Goal: Find specific page/section: Find specific page/section

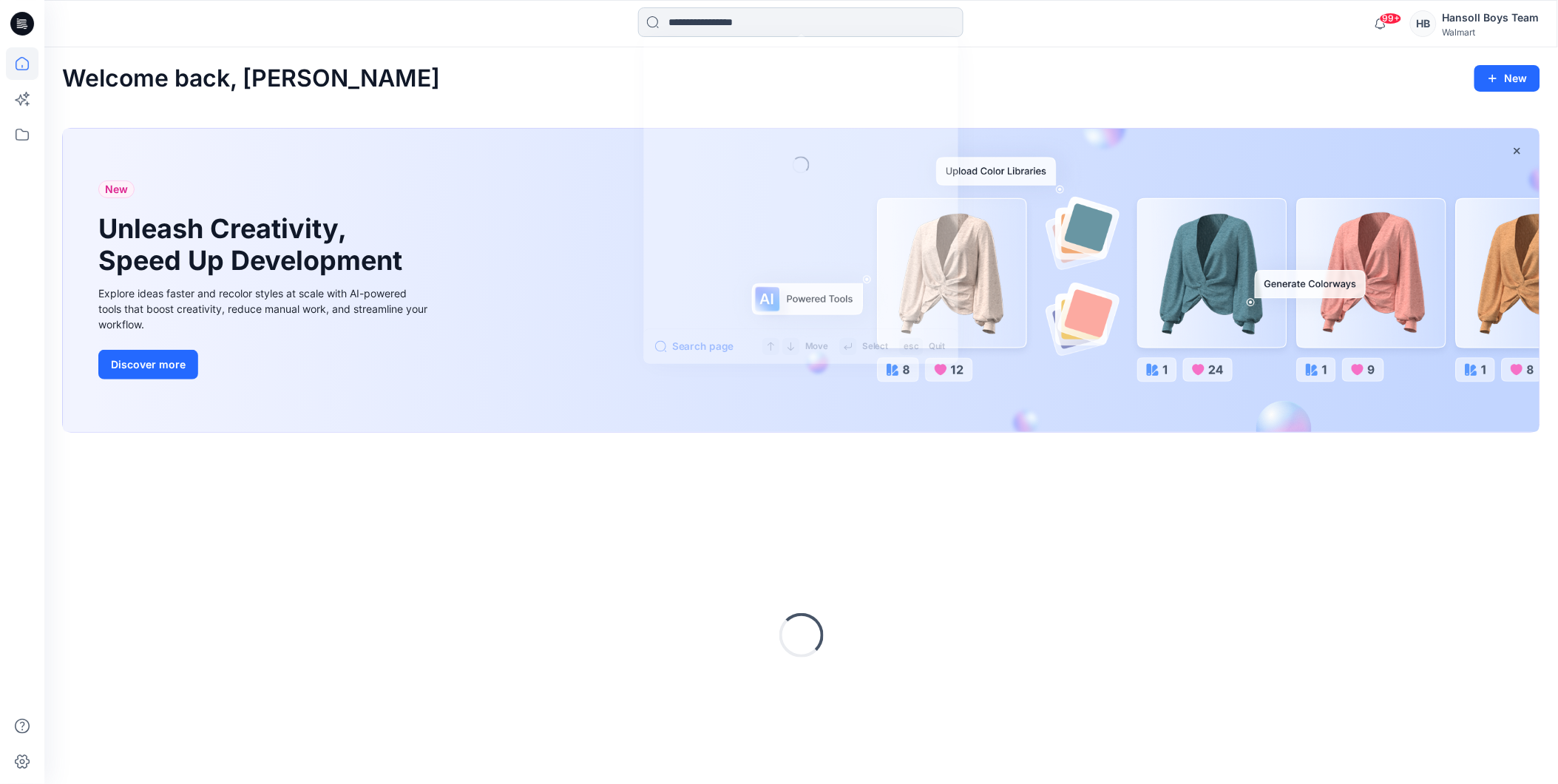
click at [733, 25] on input at bounding box center [800, 22] width 325 height 30
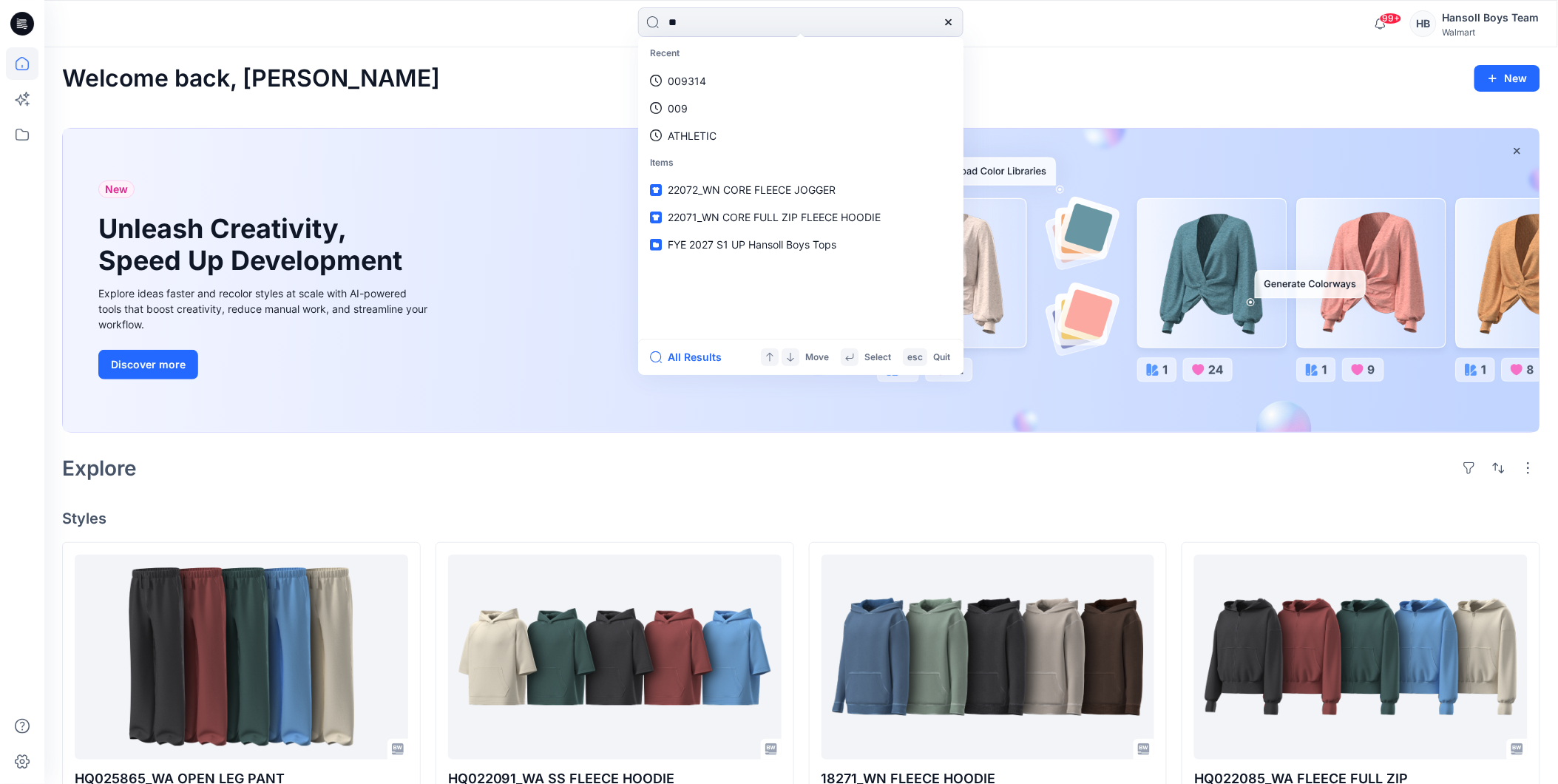
type input "*"
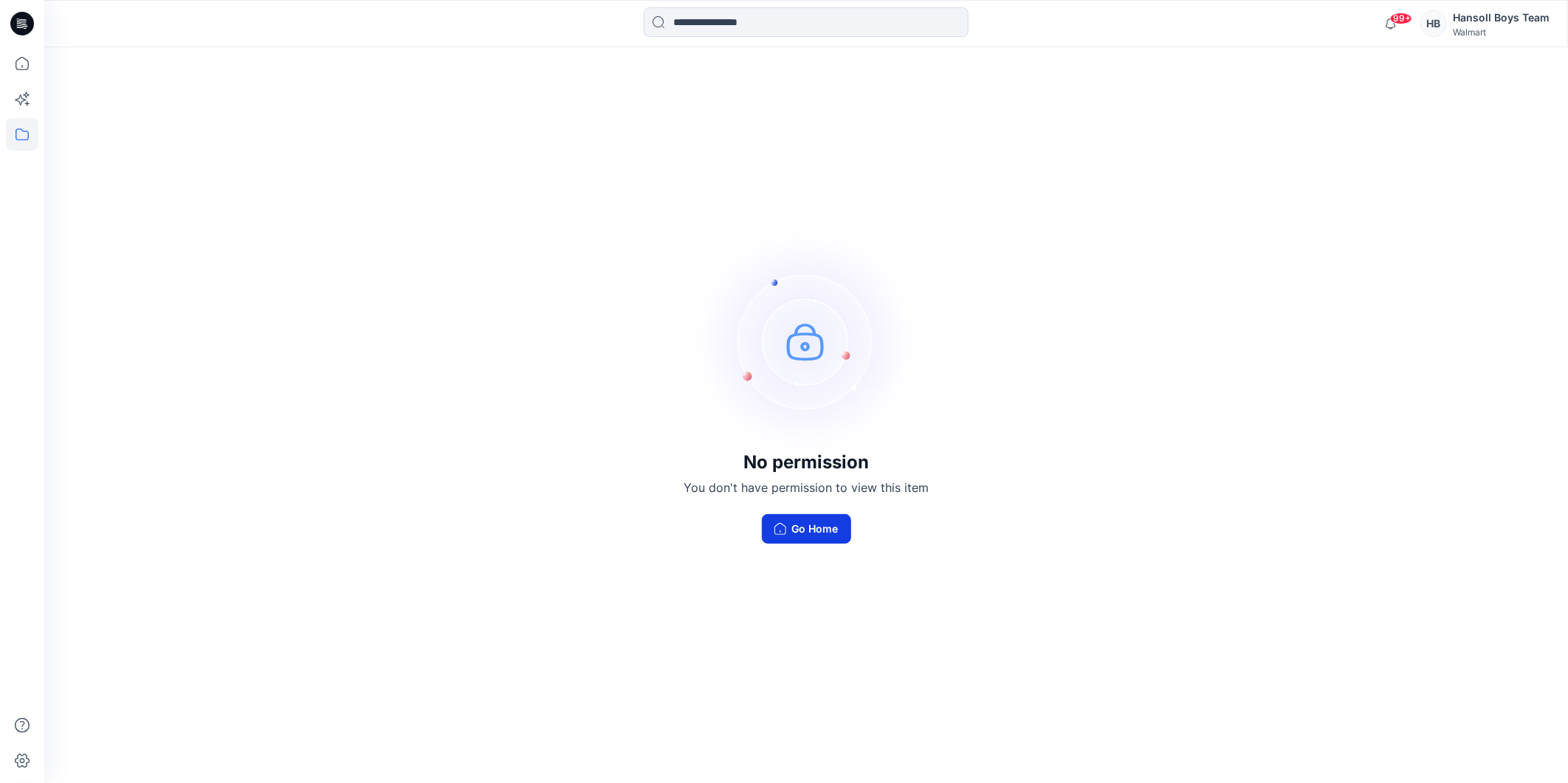
click at [764, 533] on button "Go Home" at bounding box center [807, 529] width 89 height 30
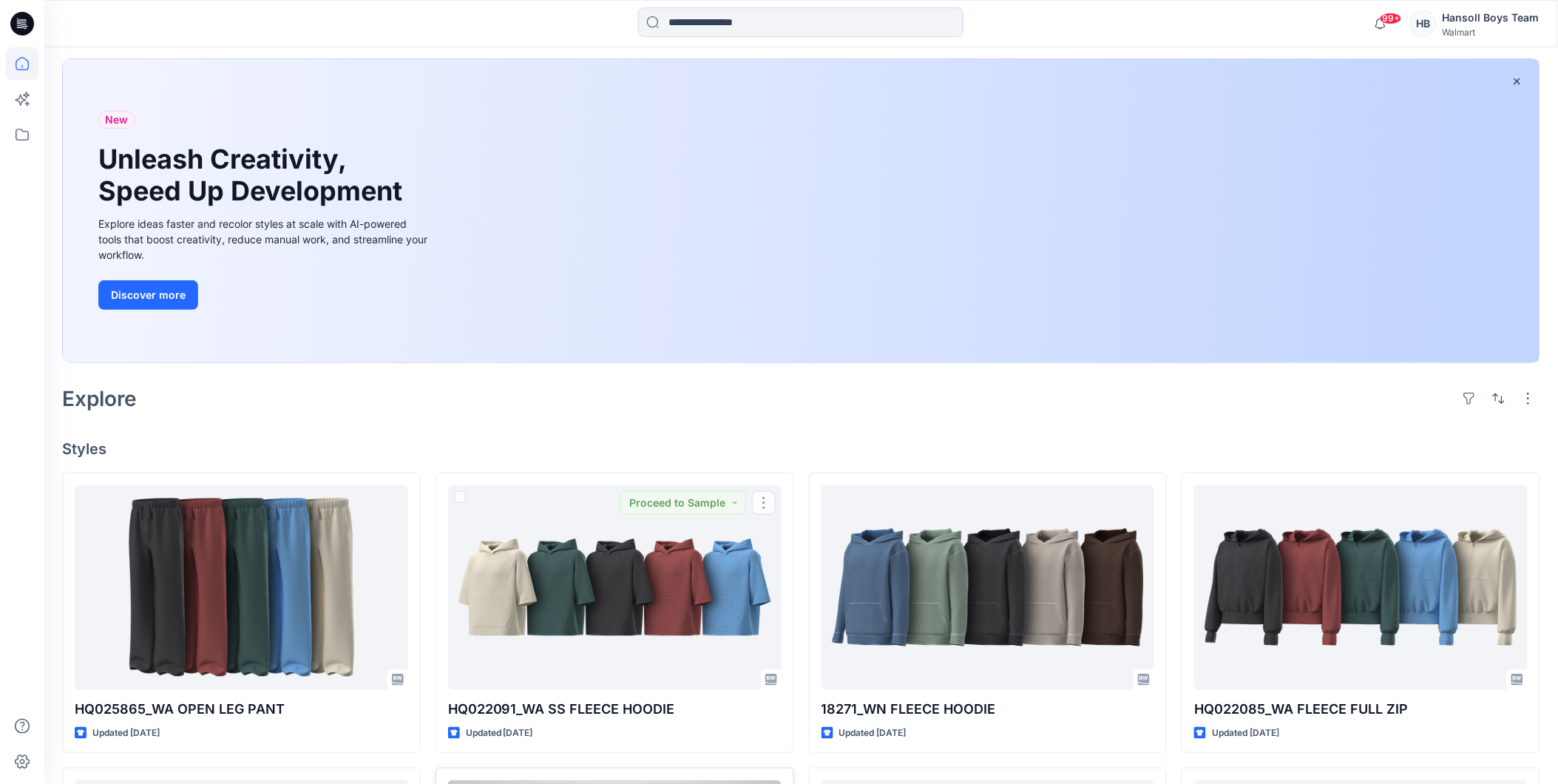
scroll to position [164, 0]
